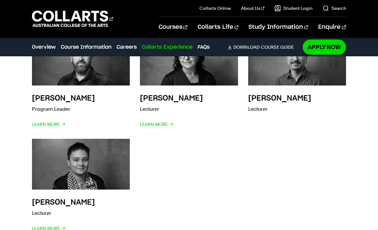
scroll to position [1958, 0]
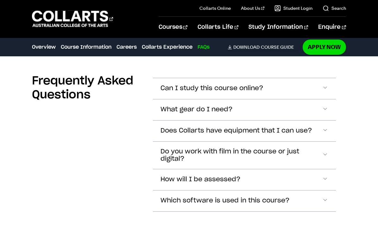
click at [326, 92] on span "Accordion Section" at bounding box center [325, 88] width 6 height 8
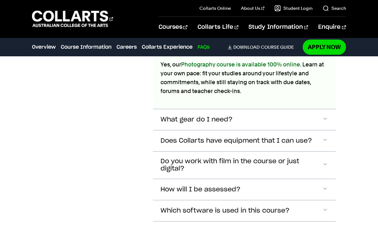
scroll to position [2207, 0]
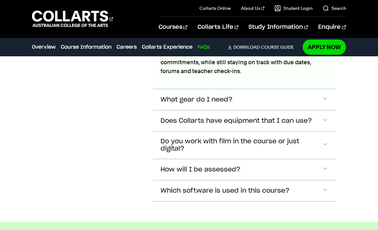
click at [327, 28] on span "Accordion Section" at bounding box center [325, 23] width 6 height 8
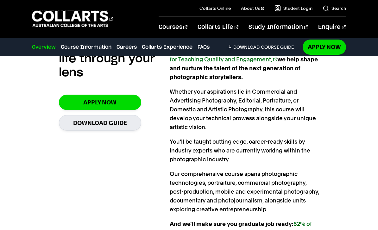
scroll to position [0, 0]
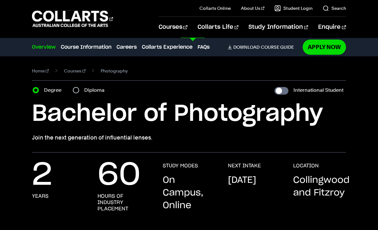
click at [321, 221] on link "Writing & Communication" at bounding box center [313, 218] width 78 height 34
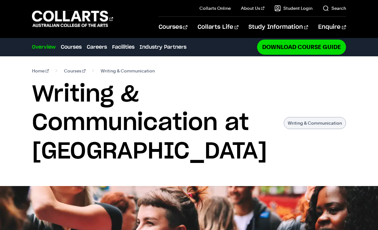
click at [72, 47] on link "Courses" at bounding box center [71, 47] width 21 height 8
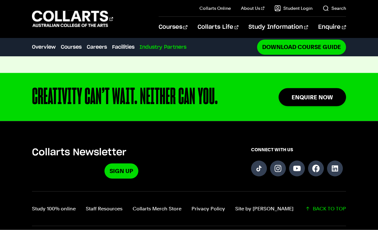
scroll to position [1566, 0]
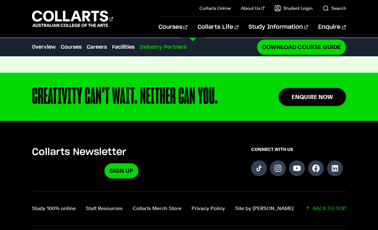
click at [34, 128] on link "Photography" at bounding box center [67, 128] width 71 height 8
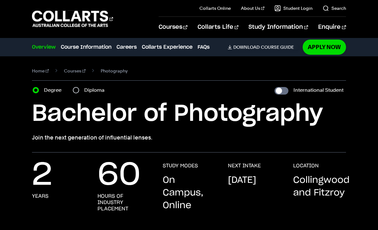
click at [76, 91] on input "Diploma" at bounding box center [76, 90] width 6 height 6
radio input "true"
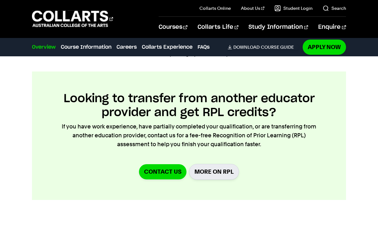
scroll to position [611, 0]
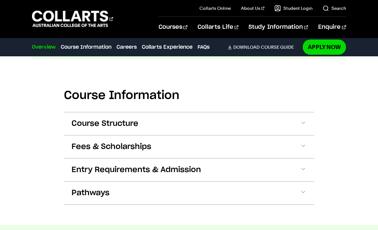
click at [0, 0] on span at bounding box center [0, 0] width 0 height 0
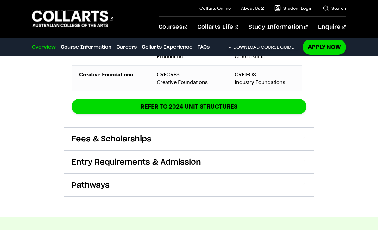
scroll to position [1043, 0]
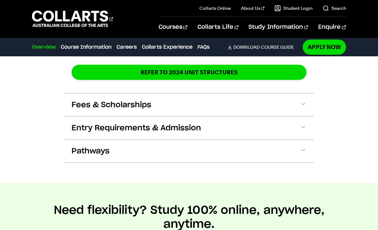
click at [0, 0] on span at bounding box center [0, 0] width 0 height 0
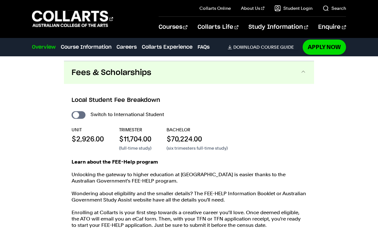
scroll to position [1079, 0]
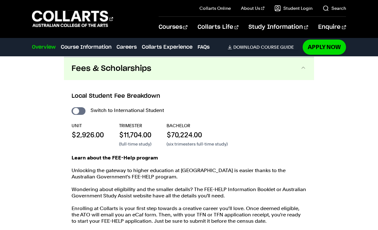
click at [41, 168] on div "Course Information Course Structure Diploma of Photography The Diploma can be c…" at bounding box center [189, 23] width 378 height 588
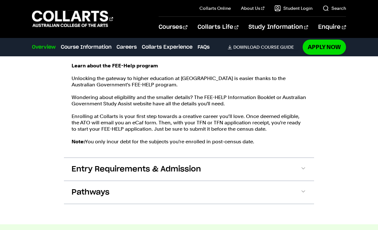
scroll to position [1223, 0]
